Goal: Task Accomplishment & Management: Manage account settings

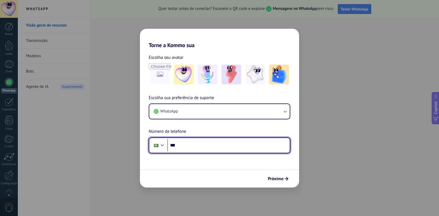
click at [190, 145] on input "***" at bounding box center [228, 145] width 122 height 13
type input "**********"
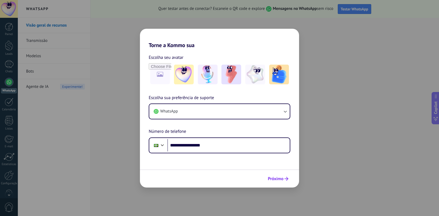
click at [269, 177] on span "Próximo" at bounding box center [276, 179] width 16 height 4
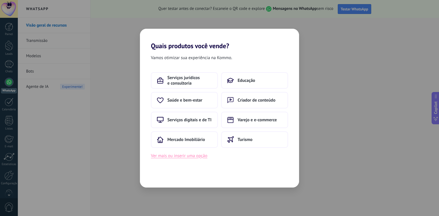
click at [188, 158] on button "Ver mais ou inserir uma opção" at bounding box center [179, 156] width 57 height 7
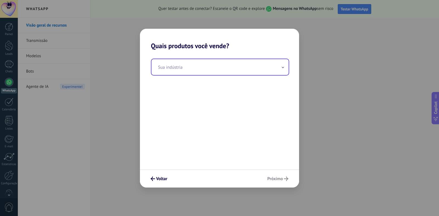
click at [184, 66] on input "text" at bounding box center [219, 67] width 137 height 16
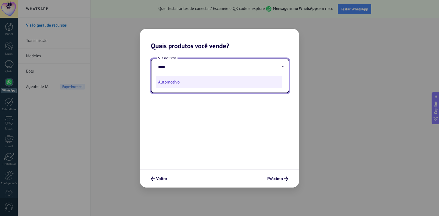
click at [169, 84] on li "Automotivo" at bounding box center [219, 82] width 126 height 12
type input "**********"
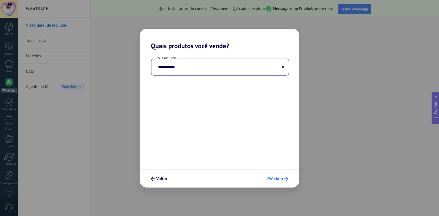
click at [273, 181] on span "Próximo" at bounding box center [275, 179] width 16 height 4
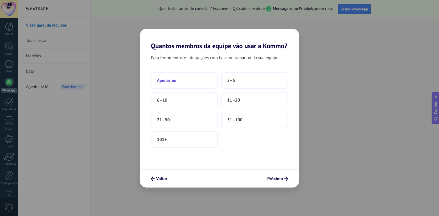
click at [195, 82] on button "Apenas eu" at bounding box center [184, 80] width 67 height 16
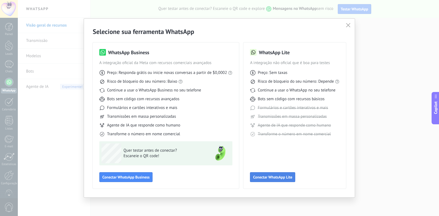
click at [290, 180] on button "Conectar WhatsApp Lite" at bounding box center [272, 178] width 45 height 10
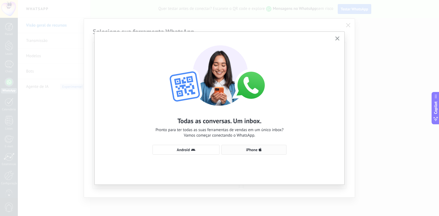
click at [257, 150] on span "iPhone" at bounding box center [252, 150] width 12 height 4
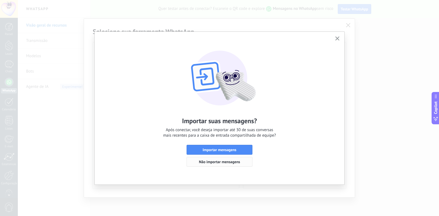
click at [227, 161] on span "Não importar mensagens" at bounding box center [219, 162] width 41 height 4
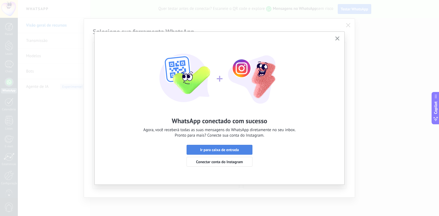
click at [226, 148] on span "Ir para caixa de entrada" at bounding box center [219, 150] width 39 height 4
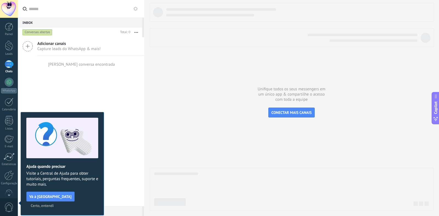
click at [54, 204] on span "Certo, entendi" at bounding box center [42, 206] width 23 height 4
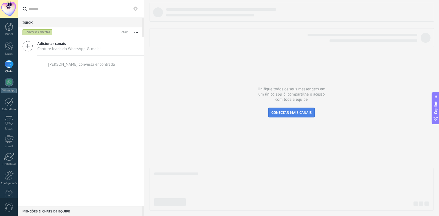
click at [285, 116] on button "CONECTAR MAIS CANAIS" at bounding box center [291, 113] width 46 height 10
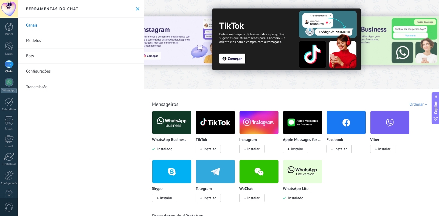
click at [170, 120] on img at bounding box center [171, 122] width 39 height 27
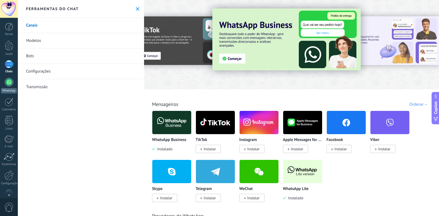
click at [8, 83] on div at bounding box center [9, 82] width 9 height 9
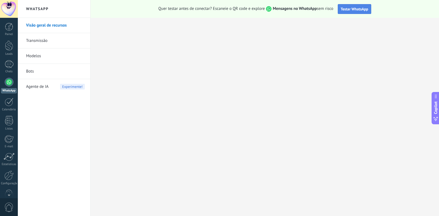
click at [359, 11] on span "Testar WhatsApp" at bounding box center [354, 9] width 27 height 5
click at [35, 42] on link "Transmissão" at bounding box center [55, 40] width 59 height 15
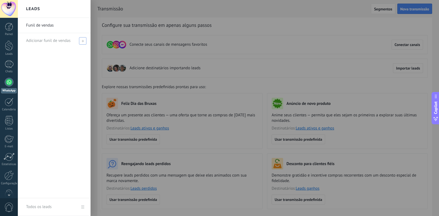
click at [81, 40] on span at bounding box center [82, 40] width 7 height 7
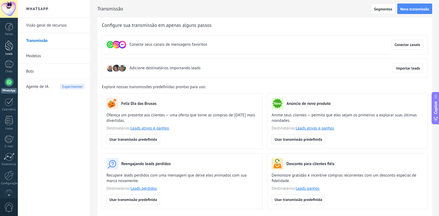
click at [7, 49] on div at bounding box center [9, 46] width 8 height 10
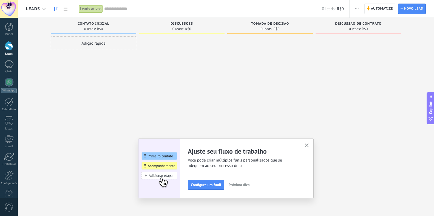
click at [309, 145] on icon "button" at bounding box center [307, 146] width 4 height 4
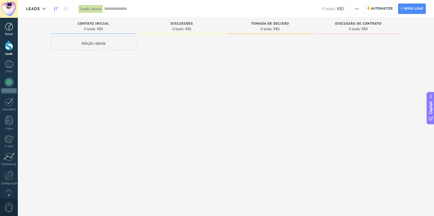
click at [7, 27] on div at bounding box center [9, 27] width 8 height 8
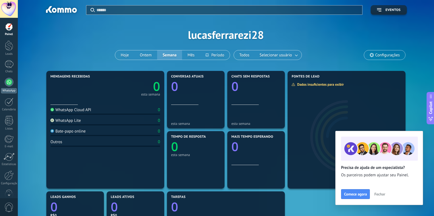
click at [9, 82] on div at bounding box center [9, 82] width 9 height 9
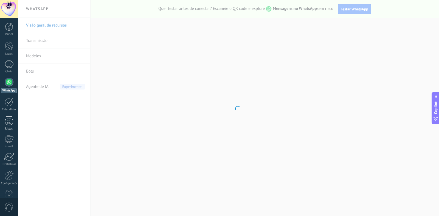
click at [10, 125] on div at bounding box center [9, 121] width 8 height 10
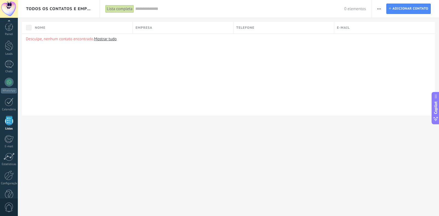
scroll to position [12, 0]
click at [123, 8] on div "Lista completa" at bounding box center [119, 9] width 29 height 8
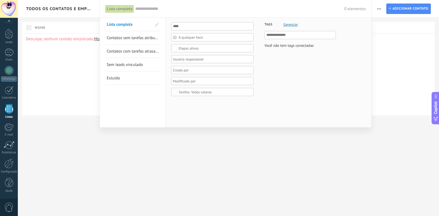
click at [148, 39] on span "Contatos sem tarefas atribuídas" at bounding box center [134, 37] width 55 height 5
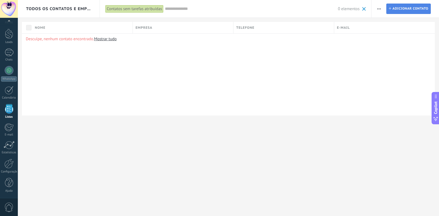
click at [397, 9] on span "Adicionar contato" at bounding box center [410, 9] width 36 height 10
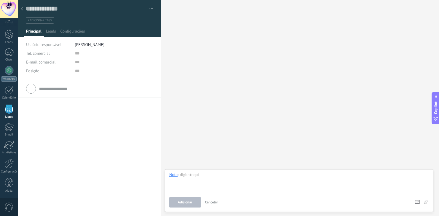
click at [31, 88] on div at bounding box center [89, 89] width 127 height 14
click at [53, 33] on span "Leads" at bounding box center [51, 33] width 10 height 8
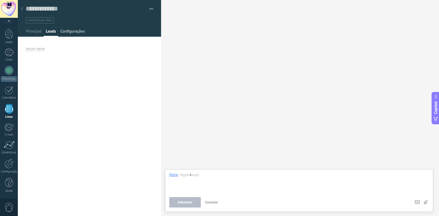
click at [75, 30] on span "Configurações" at bounding box center [72, 33] width 24 height 8
click at [18, 36] on div "[PERSON_NAME] e grupos Kommo oferece a opção de adicionar seus próprios campos …" at bounding box center [228, 108] width 421 height 216
click at [10, 54] on div at bounding box center [9, 53] width 9 height 8
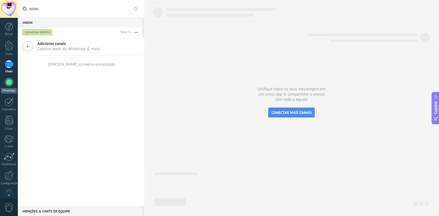
click at [9, 86] on div at bounding box center [9, 82] width 9 height 9
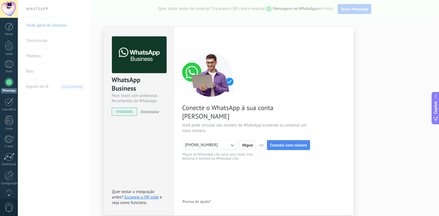
click at [243, 143] on span "Migrar" at bounding box center [247, 145] width 11 height 4
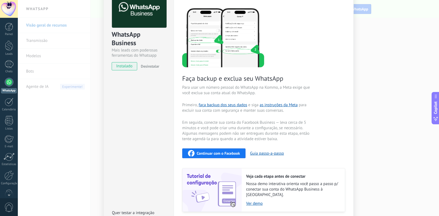
scroll to position [55, 0]
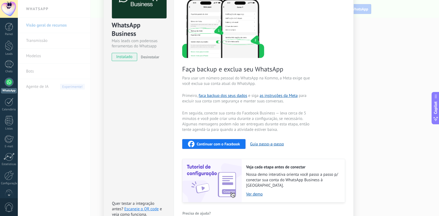
click at [226, 143] on span "Continuar com o Facebook" at bounding box center [218, 144] width 43 height 4
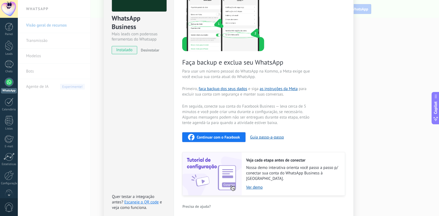
scroll to position [7, 0]
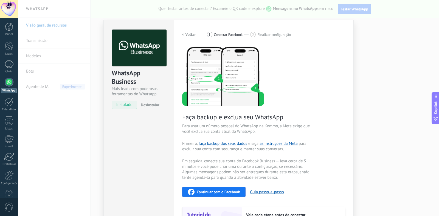
click at [127, 107] on span "instalado" at bounding box center [124, 105] width 25 height 8
click at [274, 190] on button "Guia passo-a-passo" at bounding box center [267, 192] width 34 height 5
click at [39, 56] on div "WhatsApp Business Mais leads com poderosas ferramentas do Whatsapp instalado De…" at bounding box center [228, 108] width 421 height 216
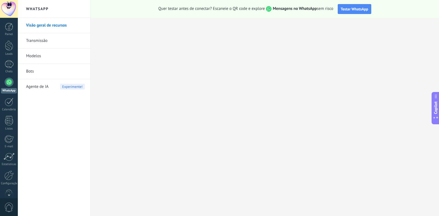
scroll to position [0, 0]
click at [356, 10] on span "Testar WhatsApp" at bounding box center [354, 9] width 27 height 5
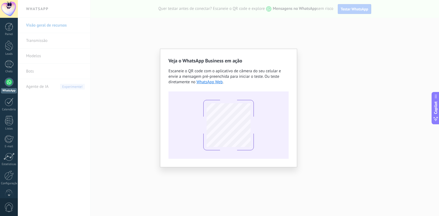
click at [118, 37] on div "Veja o WhatsApp Business em ação Escaneie o QR code com o aplicativo de câmera …" at bounding box center [228, 108] width 421 height 216
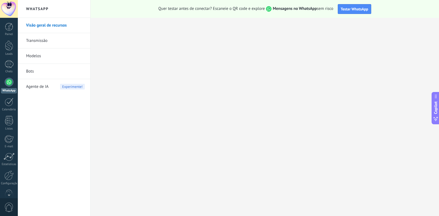
click at [34, 54] on link "Modelos" at bounding box center [55, 56] width 59 height 15
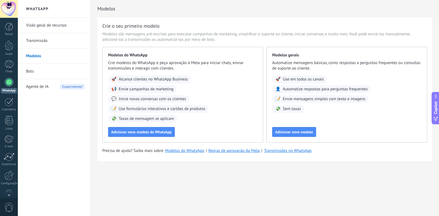
click at [42, 42] on link "Transmissão" at bounding box center [55, 40] width 59 height 15
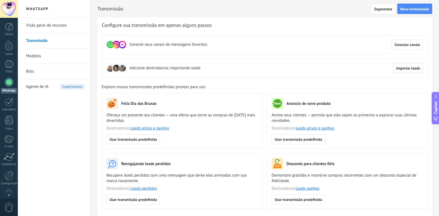
click at [410, 70] on span "Importar leads" at bounding box center [408, 68] width 24 height 4
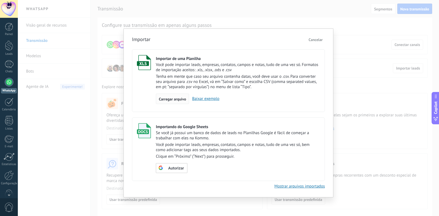
click at [178, 102] on div "Carregar arquivo" at bounding box center [172, 99] width 33 height 10
click at [0, 0] on input "Importar de uma Planilha Você pode importar leads, empresas, contatos, campos e…" at bounding box center [0, 0] width 0 height 0
click at [319, 40] on span "Cancelar" at bounding box center [316, 39] width 14 height 5
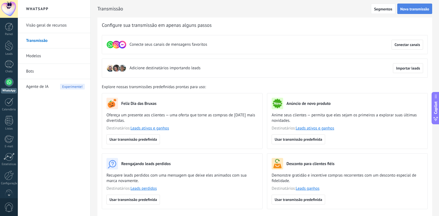
click at [413, 7] on button "Nova transmissão" at bounding box center [414, 9] width 35 height 10
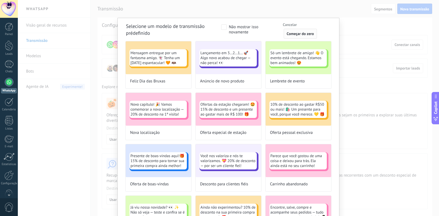
click at [295, 30] on button "Começar do zero" at bounding box center [300, 34] width 33 height 10
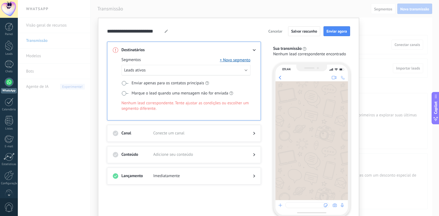
click at [302, 112] on div at bounding box center [311, 140] width 72 height 119
click at [140, 72] on span "Leads ativos" at bounding box center [134, 70] width 21 height 5
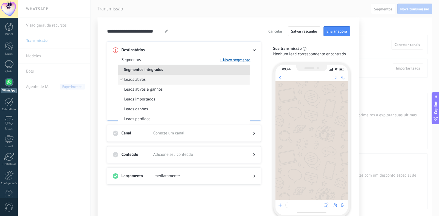
click at [140, 72] on span "Segmentos integrados" at bounding box center [143, 69] width 51 height 5
click at [76, 124] on div "**********" at bounding box center [228, 108] width 421 height 216
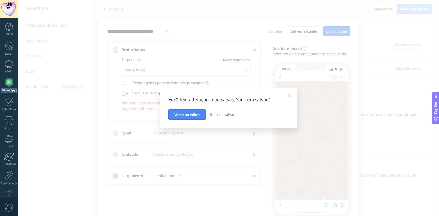
click at [287, 96] on span at bounding box center [289, 95] width 9 height 9
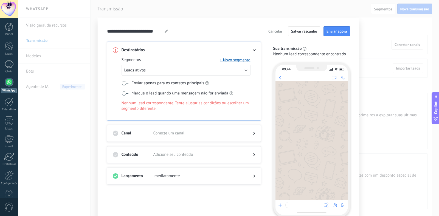
click at [122, 83] on span at bounding box center [125, 83] width 7 height 4
click at [122, 92] on span at bounding box center [125, 93] width 7 height 4
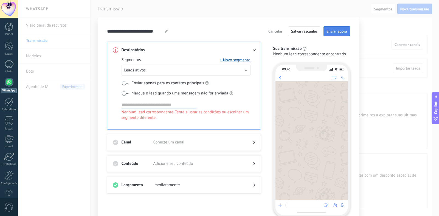
click at [333, 33] on span "Enviar agora" at bounding box center [336, 31] width 21 height 4
click at [168, 103] on input at bounding box center [159, 105] width 74 height 7
click at [229, 61] on button "+ Novo segmento" at bounding box center [235, 59] width 30 height 5
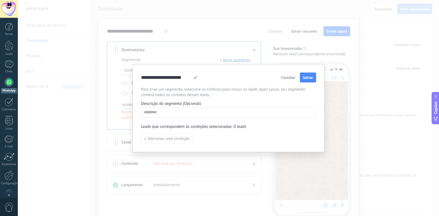
click at [174, 118] on div "**********" at bounding box center [228, 108] width 175 height 71
click at [177, 113] on input at bounding box center [228, 112] width 174 height 9
type input "**********"
click at [311, 74] on button "Salvar" at bounding box center [308, 78] width 16 height 10
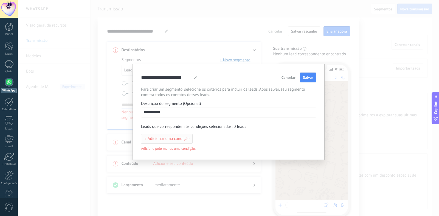
click at [174, 139] on span "Adicionar uma condição" at bounding box center [169, 139] width 42 height 4
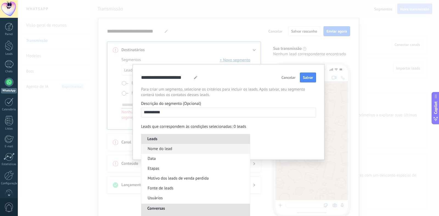
click at [162, 149] on span "Nome do lead" at bounding box center [160, 149] width 25 height 5
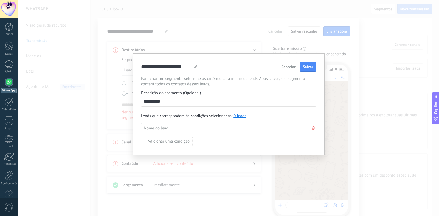
click at [289, 66] on span "Cancelar" at bounding box center [288, 67] width 14 height 4
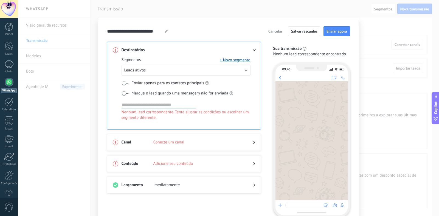
click at [137, 106] on input at bounding box center [159, 105] width 74 height 7
type input "*"
type input "**********"
click at [233, 105] on div "**********" at bounding box center [186, 105] width 129 height 7
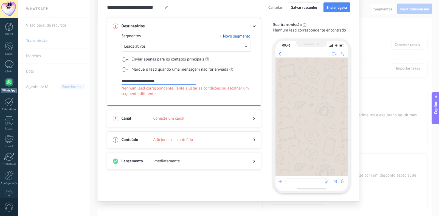
scroll to position [27, 0]
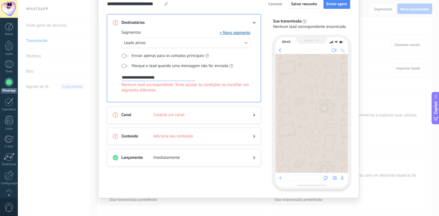
click at [332, 178] on icon at bounding box center [334, 178] width 5 height 5
click at [333, 178] on icon at bounding box center [334, 178] width 5 height 5
click at [323, 178] on icon at bounding box center [325, 178] width 5 height 5
click at [278, 178] on use at bounding box center [279, 177] width 3 height 3
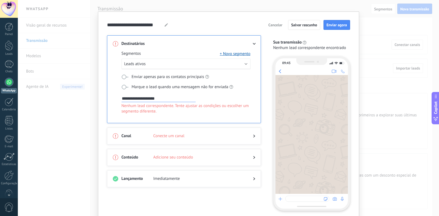
scroll to position [0, 0]
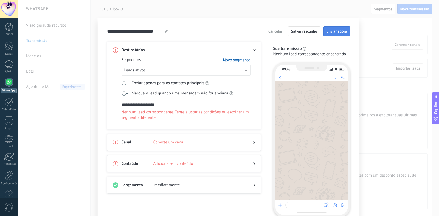
click at [331, 30] on span "Enviar agora" at bounding box center [336, 31] width 21 height 4
click at [332, 30] on span "Enviar agora" at bounding box center [336, 31] width 21 height 4
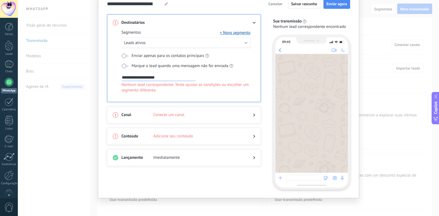
click at [200, 133] on div "Conteúdo Adicione seu conteúdo" at bounding box center [184, 136] width 154 height 17
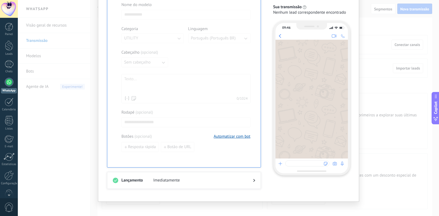
scroll to position [126, 0]
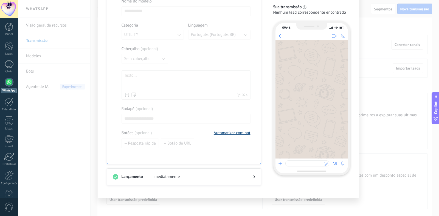
click at [237, 133] on button "Automatizar com bot" at bounding box center [232, 133] width 37 height 5
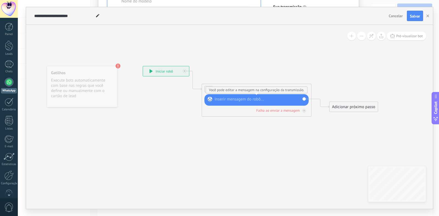
click at [249, 100] on div at bounding box center [260, 99] width 91 height 5
click at [216, 99] on div at bounding box center [260, 99] width 91 height 5
click at [343, 109] on div "Adicionar próximo passo" at bounding box center [353, 107] width 48 height 9
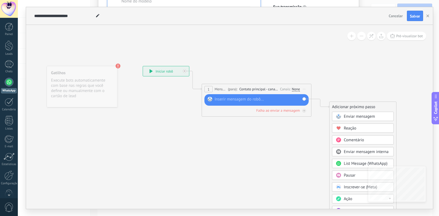
click at [369, 117] on span "Enviar mensagem" at bounding box center [359, 116] width 31 height 5
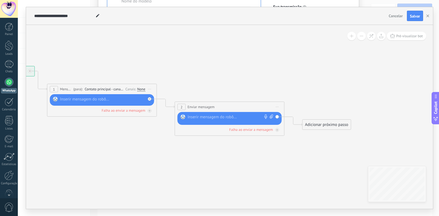
click at [325, 126] on div "Adicionar próximo passo" at bounding box center [327, 124] width 48 height 9
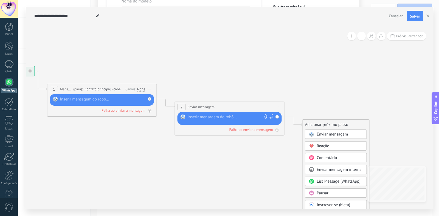
click at [323, 147] on span "Reação" at bounding box center [323, 146] width 13 height 5
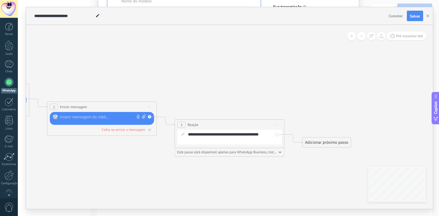
click at [323, 143] on div "Adicionar próximo passo" at bounding box center [327, 142] width 48 height 9
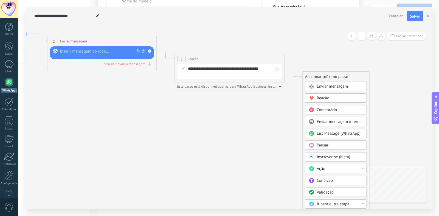
click at [328, 109] on span "Comentário" at bounding box center [327, 110] width 20 height 5
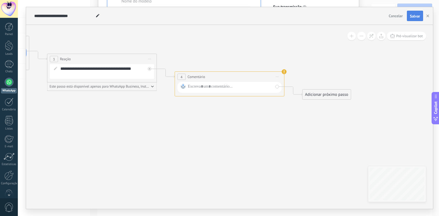
click at [413, 17] on span "Salvar" at bounding box center [415, 16] width 10 height 4
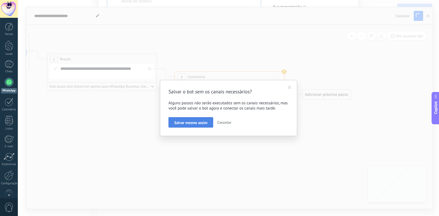
click at [198, 123] on span "Salvar mesmo assim" at bounding box center [190, 123] width 33 height 4
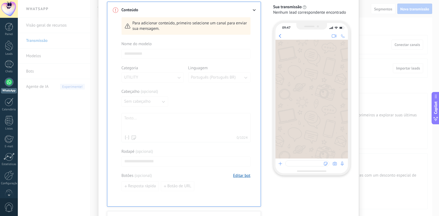
scroll to position [43, 0]
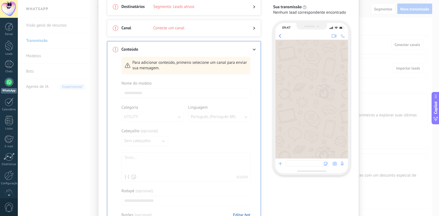
click at [254, 50] on icon at bounding box center [253, 50] width 3 height 2
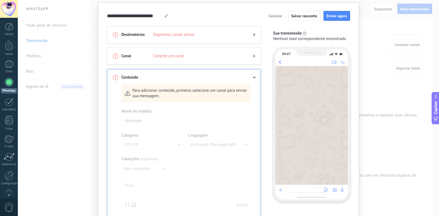
scroll to position [0, 0]
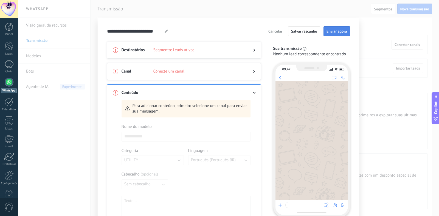
click at [336, 33] on button "Enviar agora" at bounding box center [336, 31] width 27 height 10
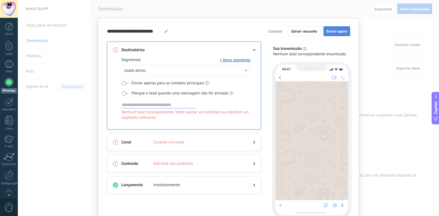
click at [336, 33] on span "Enviar agora" at bounding box center [336, 31] width 21 height 4
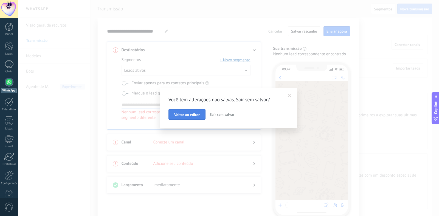
click at [185, 113] on span "Voltar ao editor" at bounding box center [187, 115] width 26 height 4
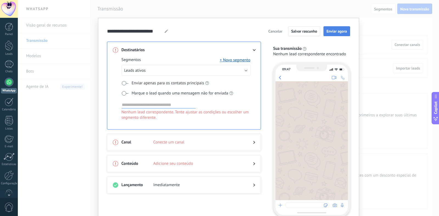
click at [326, 36] on button "Enviar agora" at bounding box center [336, 31] width 27 height 10
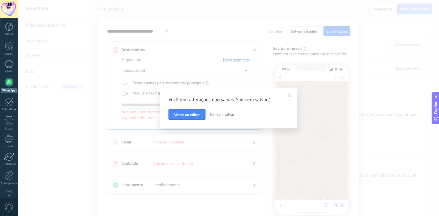
click at [226, 120] on button "Sair sem salvar" at bounding box center [221, 114] width 29 height 10
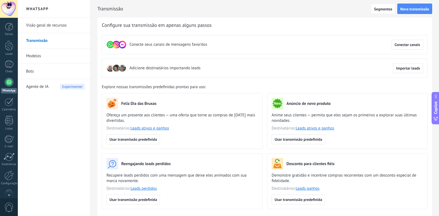
click at [70, 87] on span "Experimente!" at bounding box center [72, 87] width 25 height 6
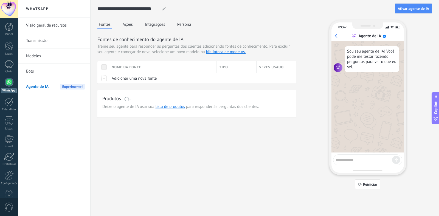
click at [351, 161] on textarea at bounding box center [364, 159] width 57 height 7
type textarea "*"
type textarea "***"
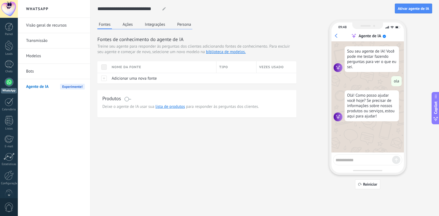
click at [126, 26] on button "Ações" at bounding box center [127, 24] width 13 height 8
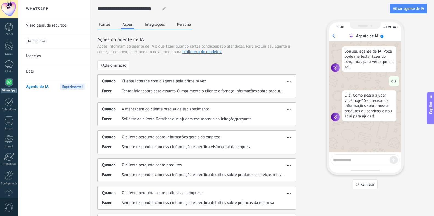
click at [106, 24] on button "Fontes" at bounding box center [104, 24] width 15 height 8
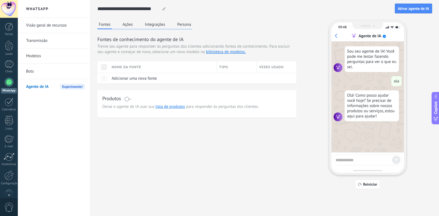
click at [356, 160] on textarea at bounding box center [364, 159] width 57 height 7
type textarea "**********"
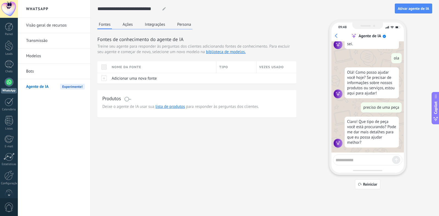
scroll to position [25, 0]
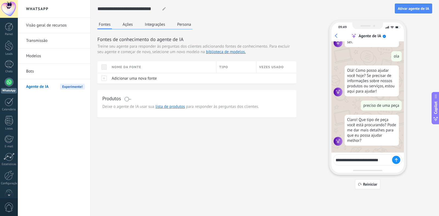
type textarea "**********"
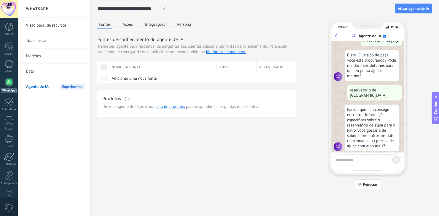
scroll to position [90, 0]
click at [372, 185] on span "Reiniciar" at bounding box center [370, 185] width 14 height 4
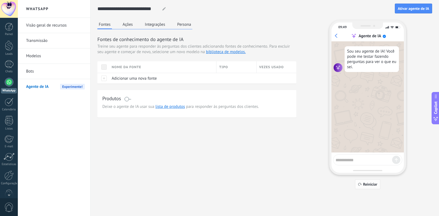
scroll to position [0, 0]
click at [102, 79] on div at bounding box center [103, 78] width 12 height 11
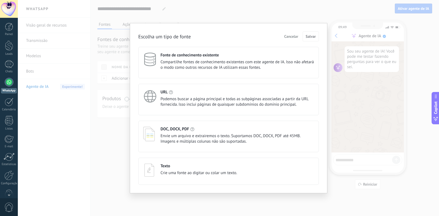
click at [291, 37] on span "Cancelar" at bounding box center [291, 37] width 14 height 4
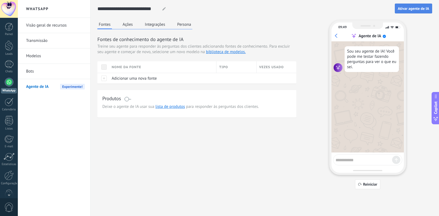
click at [418, 9] on span "Ativar agente de IA" at bounding box center [413, 9] width 31 height 4
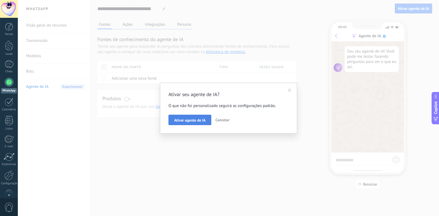
click at [194, 123] on button "Ativar agente de IA" at bounding box center [189, 120] width 43 height 10
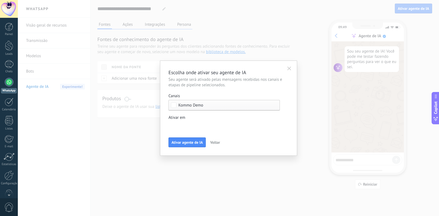
click at [0, 0] on div "Leads de entrada Contato inicial Discussões Tomada de decisão Discussão de cont…" at bounding box center [0, 0] width 0 height 0
click at [145, 166] on div at bounding box center [228, 108] width 421 height 216
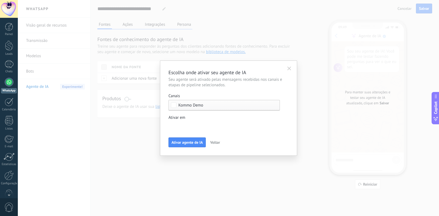
click at [0, 0] on div "Leads de entrada Contato inicial Discussões Tomada de decisão Discussão de cont…" at bounding box center [0, 0] width 0 height 0
click at [0, 0] on div "Contato inicial" at bounding box center [0, 0] width 0 height 0
click at [155, 186] on div at bounding box center [228, 108] width 421 height 216
click at [192, 143] on span "Ativar agente de IA" at bounding box center [186, 143] width 31 height 4
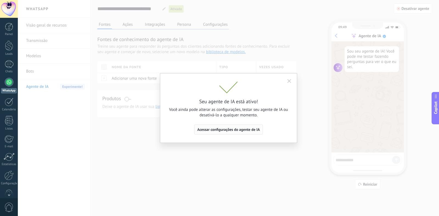
click at [233, 130] on span "Acessar configurações do agente de IA" at bounding box center [228, 130] width 63 height 4
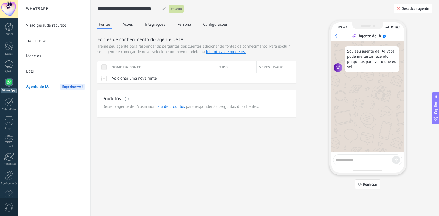
click at [41, 26] on link "Visão geral de recursos" at bounding box center [55, 25] width 59 height 15
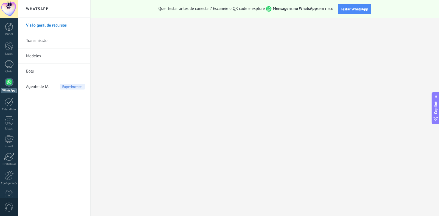
click at [42, 41] on link "Transmissão" at bounding box center [55, 40] width 59 height 15
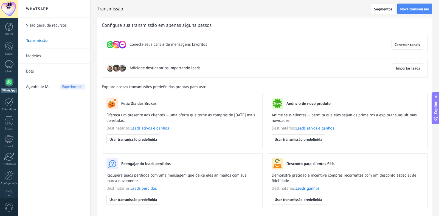
click at [119, 69] on img at bounding box center [123, 68] width 8 height 8
click at [119, 68] on img at bounding box center [123, 68] width 8 height 8
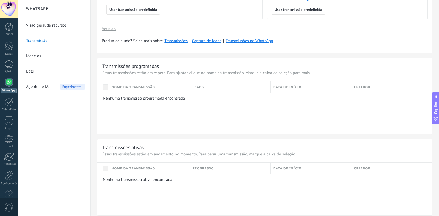
scroll to position [84, 0]
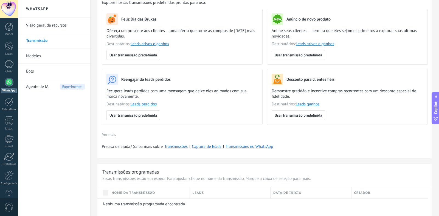
click at [39, 9] on h2 "WhatsApp" at bounding box center [54, 9] width 59 height 18
click at [41, 24] on link "Visão geral de recursos" at bounding box center [55, 25] width 59 height 15
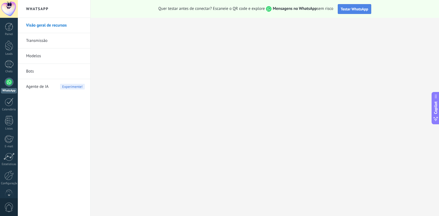
click at [359, 11] on span "Testar WhatsApp" at bounding box center [354, 9] width 27 height 5
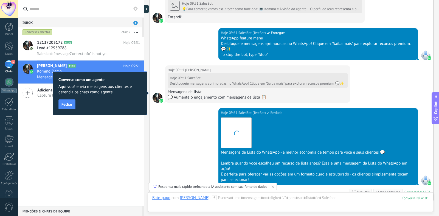
scroll to position [331, 0]
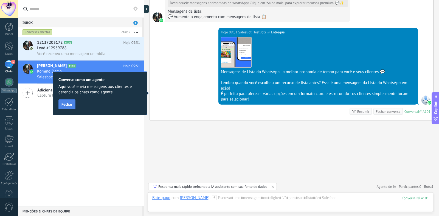
click at [72, 105] on span "Fechar" at bounding box center [66, 105] width 11 height 4
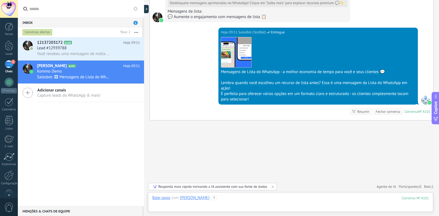
click at [249, 201] on div at bounding box center [290, 204] width 277 height 16
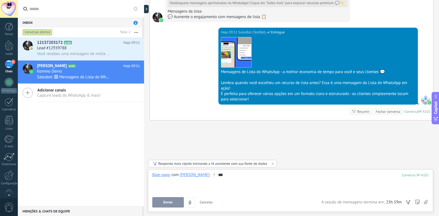
click at [170, 201] on span "Enviar" at bounding box center [168, 203] width 10 height 4
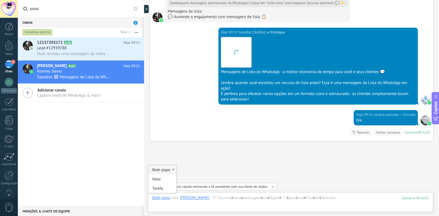
scroll to position [352, 0]
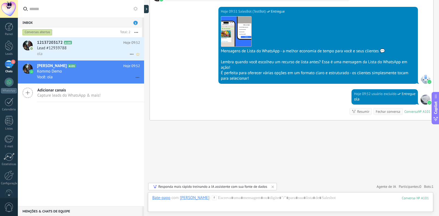
click at [49, 43] on span "12137203172" at bounding box center [50, 42] width 26 height 5
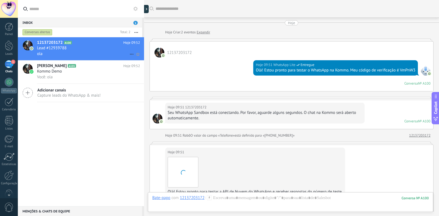
scroll to position [210, 0]
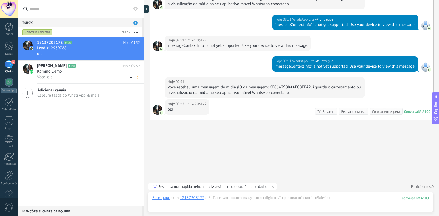
click at [47, 71] on span "Kommo Demo" at bounding box center [49, 71] width 25 height 5
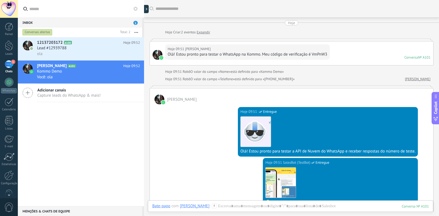
scroll to position [348, 0]
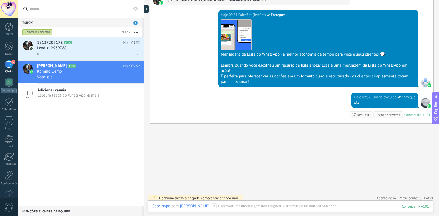
click at [7, 69] on link "1 Chats" at bounding box center [9, 66] width 18 height 13
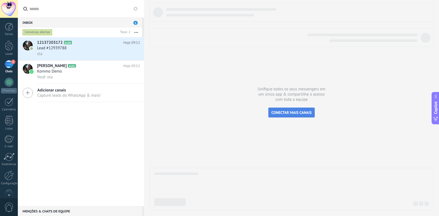
click at [287, 111] on span "CONECTAR MAIS CANAIS" at bounding box center [291, 112] width 40 height 5
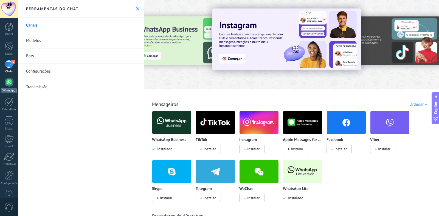
click at [7, 82] on div at bounding box center [9, 82] width 9 height 9
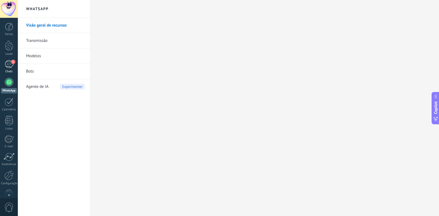
click at [5, 61] on div "1" at bounding box center [9, 64] width 9 height 8
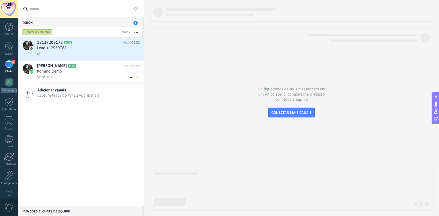
click at [49, 69] on span "Kommo Demo" at bounding box center [49, 71] width 25 height 5
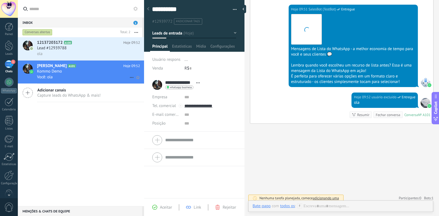
scroll to position [8, 0]
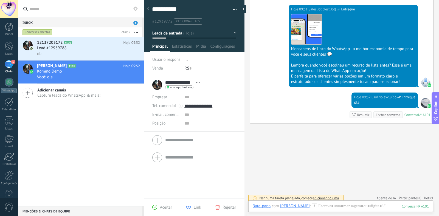
click at [233, 10] on button "button" at bounding box center [233, 9] width 8 height 8
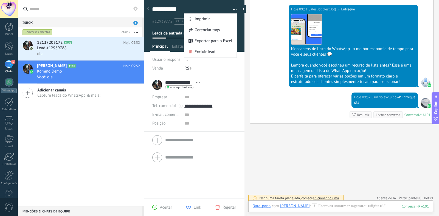
click at [199, 1] on div "**********" at bounding box center [194, 10] width 101 height 28
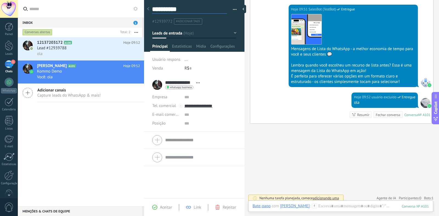
click at [160, 10] on textarea "**********" at bounding box center [189, 9] width 75 height 9
click at [194, 7] on textarea "**********" at bounding box center [189, 9] width 75 height 9
type textarea "*********"
type textarea "********"
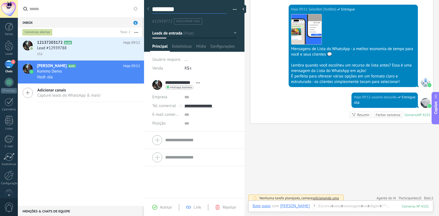
type textarea "********"
type textarea "*"
type textarea "**********"
type textarea "*"
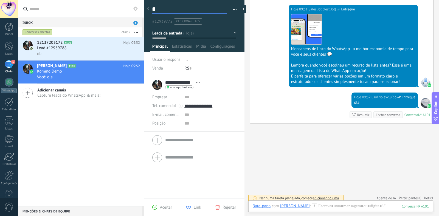
type textarea "**"
type textarea "*"
type textarea "**********"
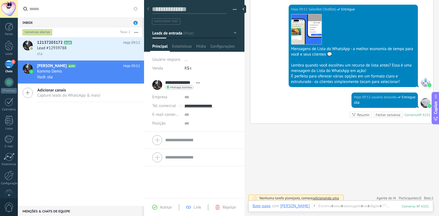
type textarea "*"
type textarea "**"
type textarea "***"
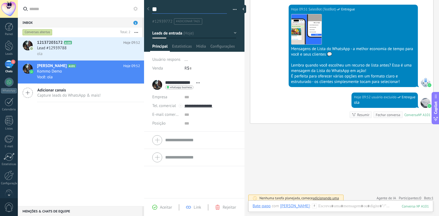
type textarea "***"
type textarea "****"
type textarea "*****"
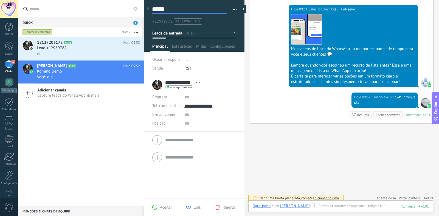
type textarea "******"
type textarea "*******"
type textarea "********"
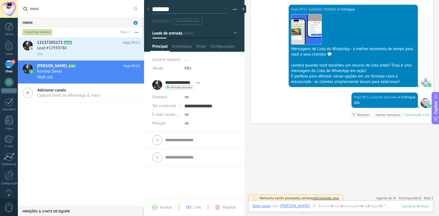
type textarea "********"
type textarea "*********"
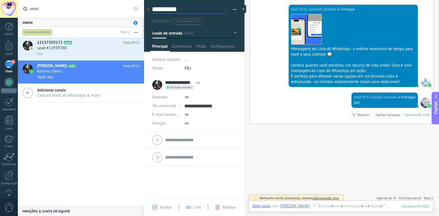
type textarea "**********"
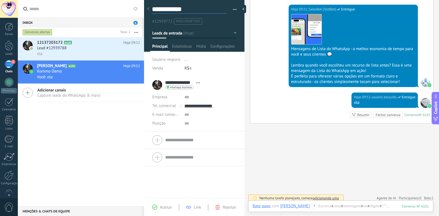
type textarea "**********"
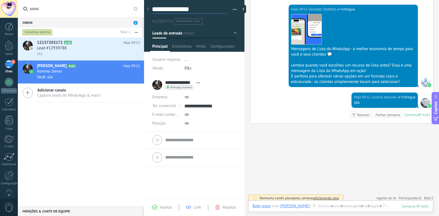
type textarea "**********"
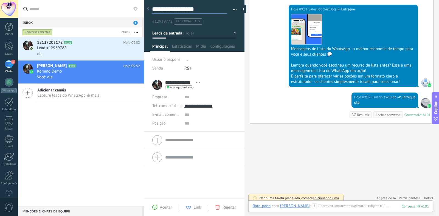
type textarea "**********"
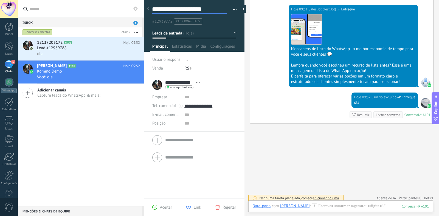
type textarea "**********"
drag, startPoint x: 195, startPoint y: 33, endPoint x: 221, endPoint y: 32, distance: 26.9
click at [195, 33] on button "Leads de entrada" at bounding box center [194, 33] width 84 height 10
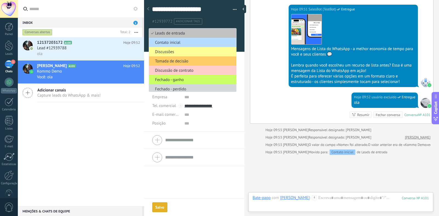
type textarea "**********"
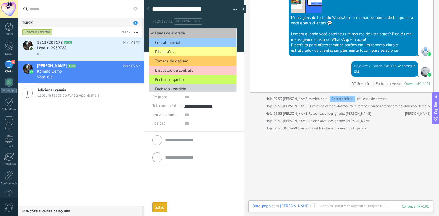
click at [175, 41] on span "Contato inicial" at bounding box center [192, 42] width 86 height 5
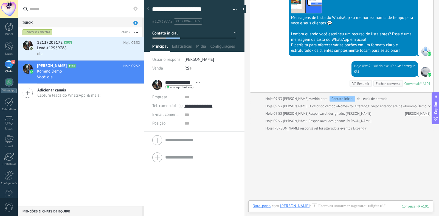
click at [183, 21] on span "#adicionar tags" at bounding box center [188, 21] width 24 height 4
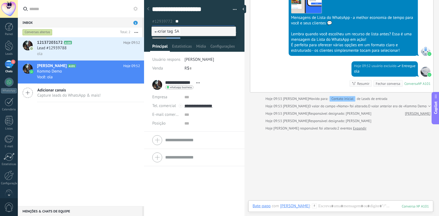
type input "*"
type input "**********"
click at [239, 32] on div at bounding box center [194, 23] width 101 height 55
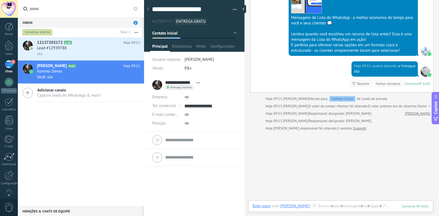
click at [214, 21] on ul "#12939772 ENTREGA GRATUTIA" at bounding box center [193, 21] width 84 height 7
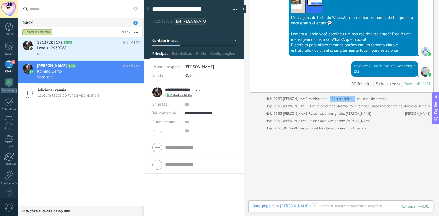
click at [214, 21] on ul "#12939772 ENTREGA GRATUTIA" at bounding box center [194, 25] width 86 height 15
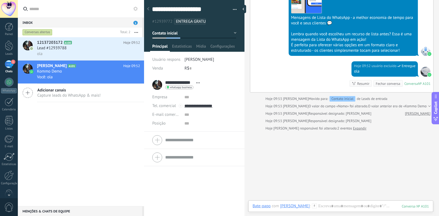
click at [244, 110] on div at bounding box center [244, 108] width 0 height 216
click at [179, 86] on div "whatsapp business Enviar mensagem Detach chat" at bounding box center [179, 88] width 28 height 4
click at [189, 97] on div "Enviar mensagem" at bounding box center [188, 95] width 46 height 9
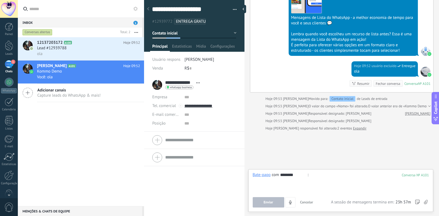
type input "*******"
click at [277, 203] on button "Enviar" at bounding box center [269, 203] width 32 height 10
click at [419, 115] on link "[PERSON_NAME]" at bounding box center [418, 113] width 26 height 5
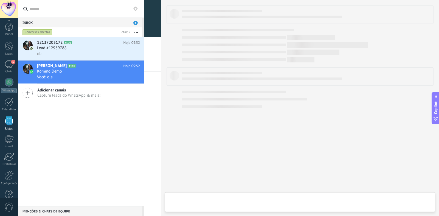
scroll to position [12, 0]
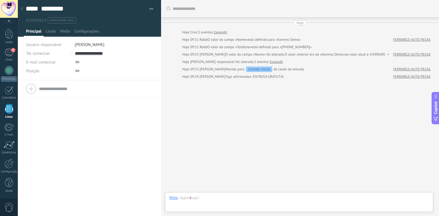
click at [21, 8] on icon at bounding box center [22, 8] width 2 height 3
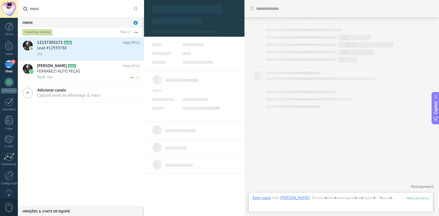
click at [44, 67] on span "[PERSON_NAME]" at bounding box center [52, 65] width 30 height 5
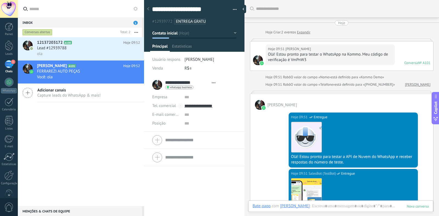
type textarea "**********"
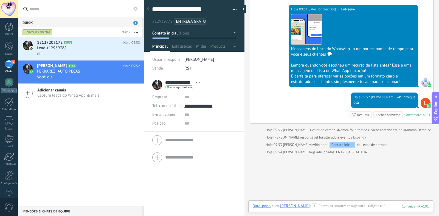
click at [411, 116] on div "Conversa" at bounding box center [411, 115] width 14 height 5
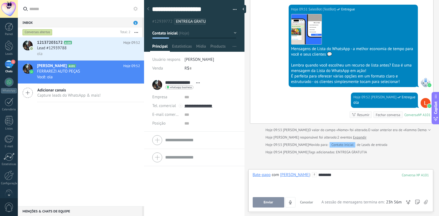
click at [272, 205] on span "Enviar" at bounding box center [269, 203] width 10 height 4
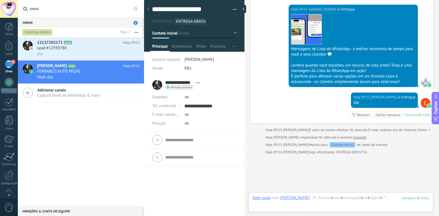
scroll to position [405, 0]
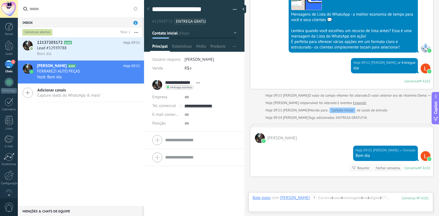
click at [232, 8] on button "button" at bounding box center [233, 9] width 8 height 8
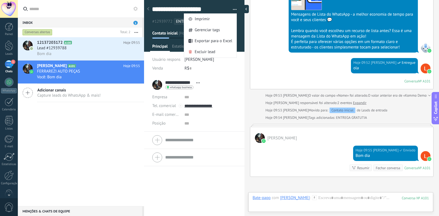
click at [241, 13] on div at bounding box center [245, 9] width 8 height 8
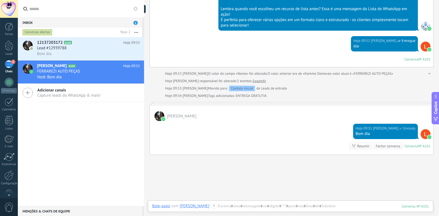
type textarea "**********"
click at [134, 10] on icon at bounding box center [135, 9] width 4 height 4
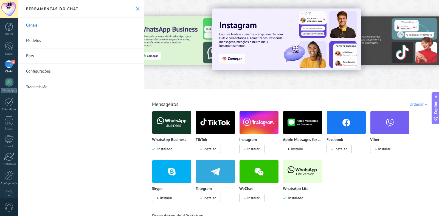
click at [136, 10] on icon at bounding box center [138, 9] width 4 height 4
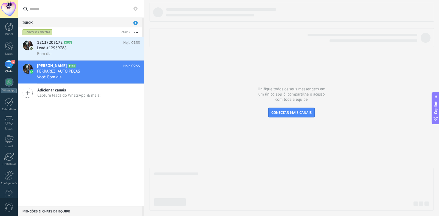
click at [57, 93] on span "Capture leads do WhatsApp & mais!" at bounding box center [68, 95] width 63 height 5
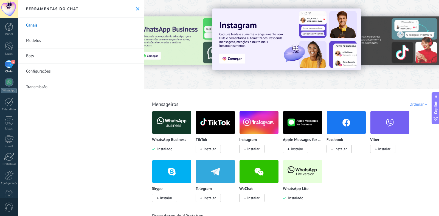
click at [41, 70] on link "Configurações" at bounding box center [81, 71] width 126 height 15
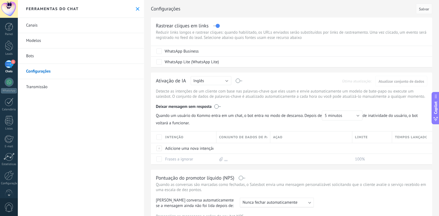
click at [35, 56] on link "Bots" at bounding box center [81, 56] width 126 height 15
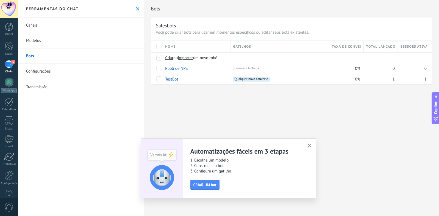
click at [46, 26] on link "Canais" at bounding box center [81, 25] width 126 height 15
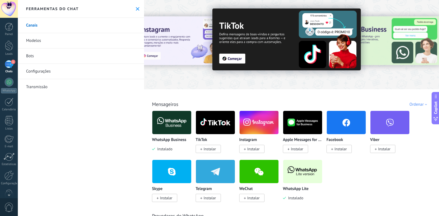
click at [7, 65] on div "1" at bounding box center [9, 64] width 9 height 8
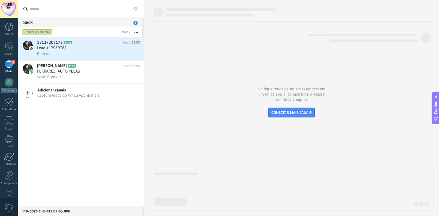
click at [135, 8] on use at bounding box center [135, 9] width 4 height 4
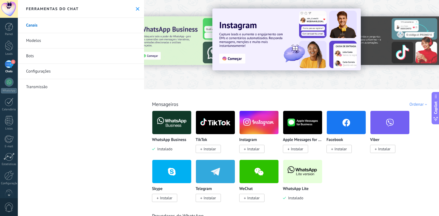
click at [38, 72] on link "Configurações" at bounding box center [81, 71] width 126 height 15
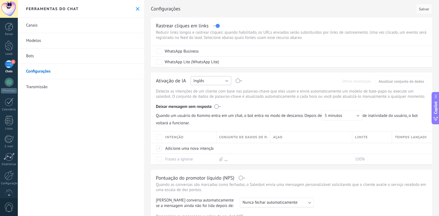
click at [225, 81] on button "Inglês" at bounding box center [211, 80] width 41 height 9
click at [201, 109] on span "Português" at bounding box center [208, 109] width 42 height 5
